Goal: Task Accomplishment & Management: Manage account settings

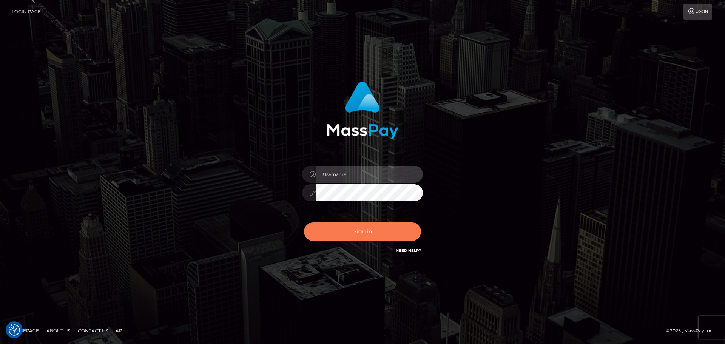
type input "[PERSON_NAME].ACE"
click at [389, 234] on button "Sign in" at bounding box center [362, 231] width 117 height 19
type input "Marlon.ACE"
click at [391, 233] on button "Sign in" at bounding box center [362, 231] width 117 height 19
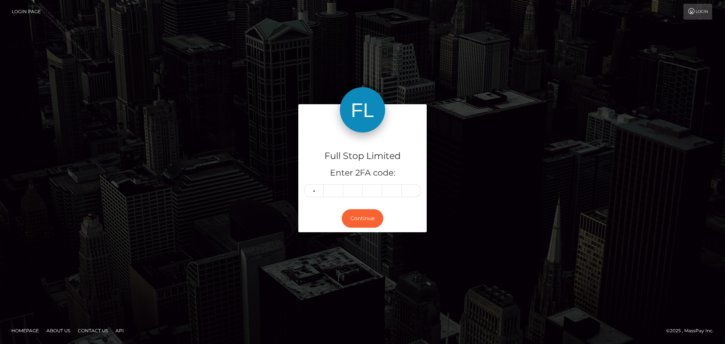
type input "2"
type input "6"
type input "4"
type input "8"
type input "2"
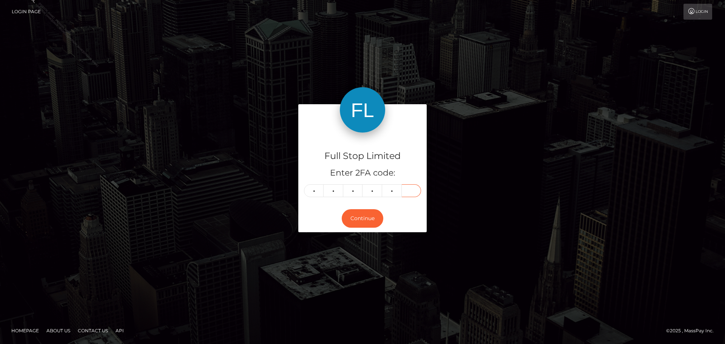
type input "8"
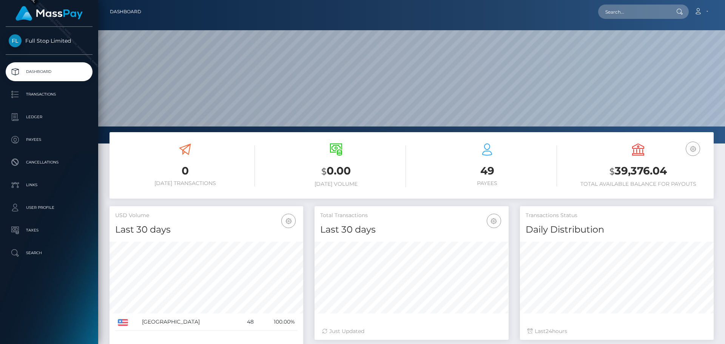
scroll to position [134, 194]
drag, startPoint x: 617, startPoint y: 168, endPoint x: 666, endPoint y: 169, distance: 49.1
click at [666, 169] on h3 "$ 39,376.04" at bounding box center [638, 171] width 140 height 15
copy h3 "39,376.04"
